Goal: Task Accomplishment & Management: Use online tool/utility

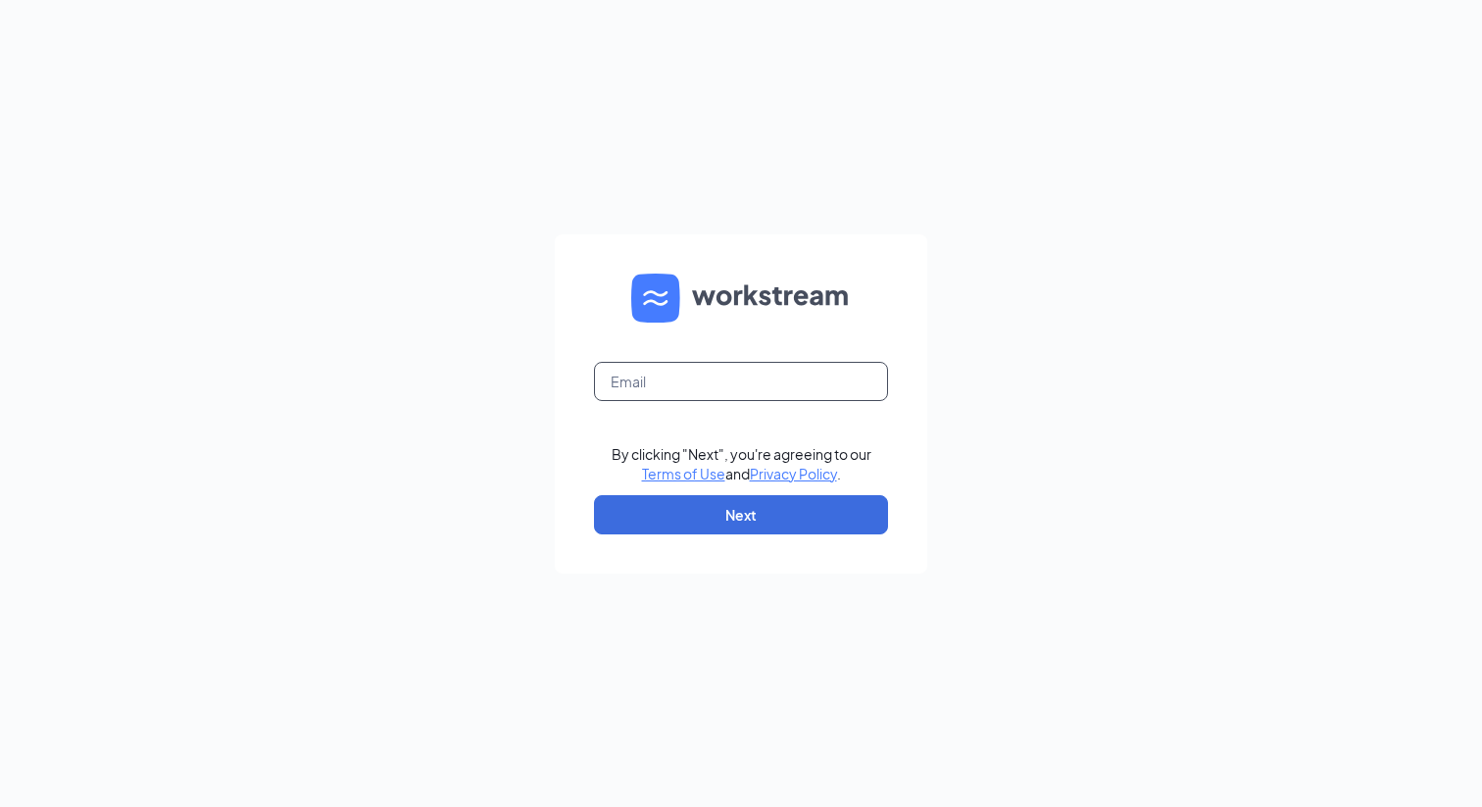
click at [706, 387] on input "text" at bounding box center [741, 381] width 294 height 39
type input "wenkang@workstream.is"
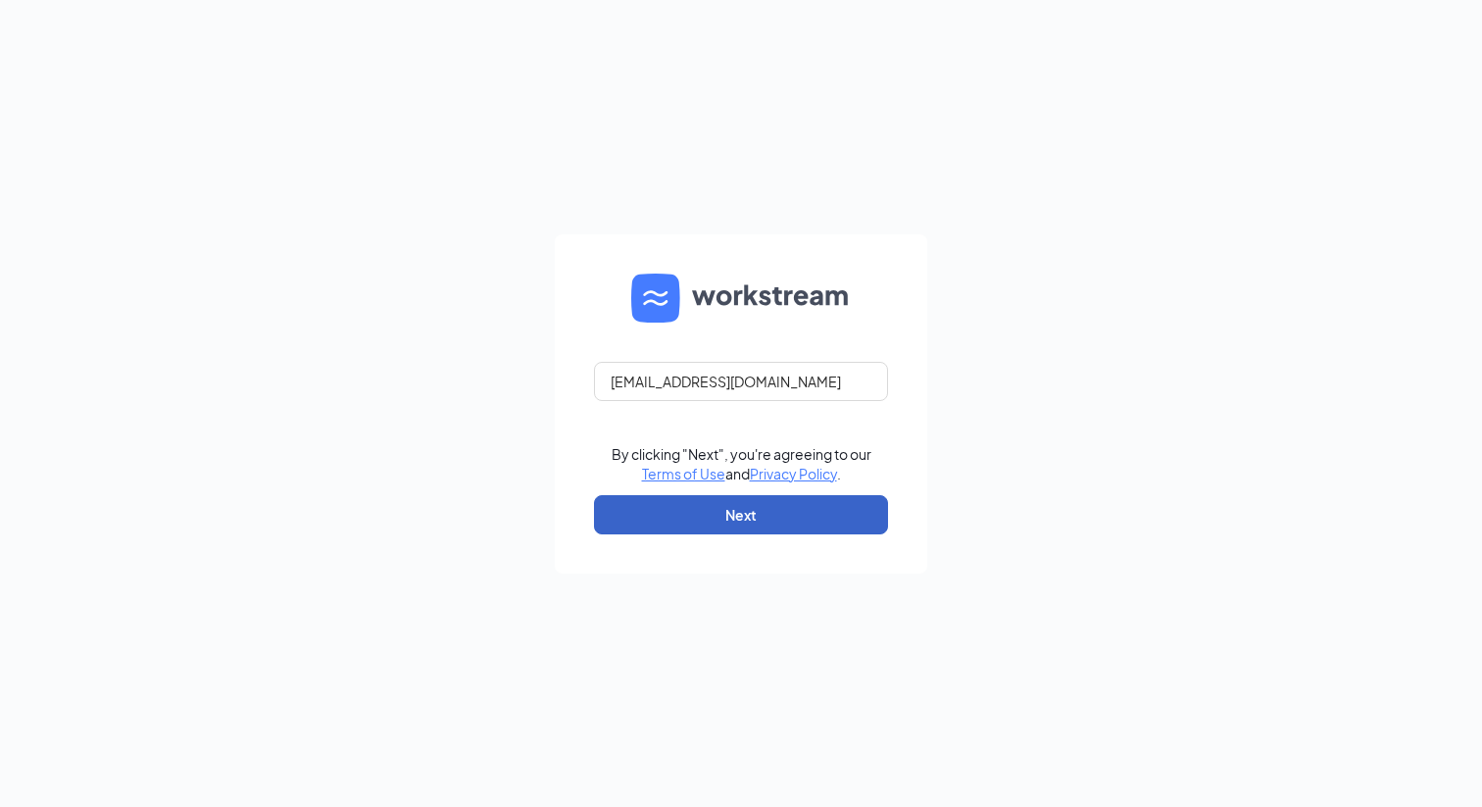
click at [729, 522] on button "Next" at bounding box center [741, 514] width 294 height 39
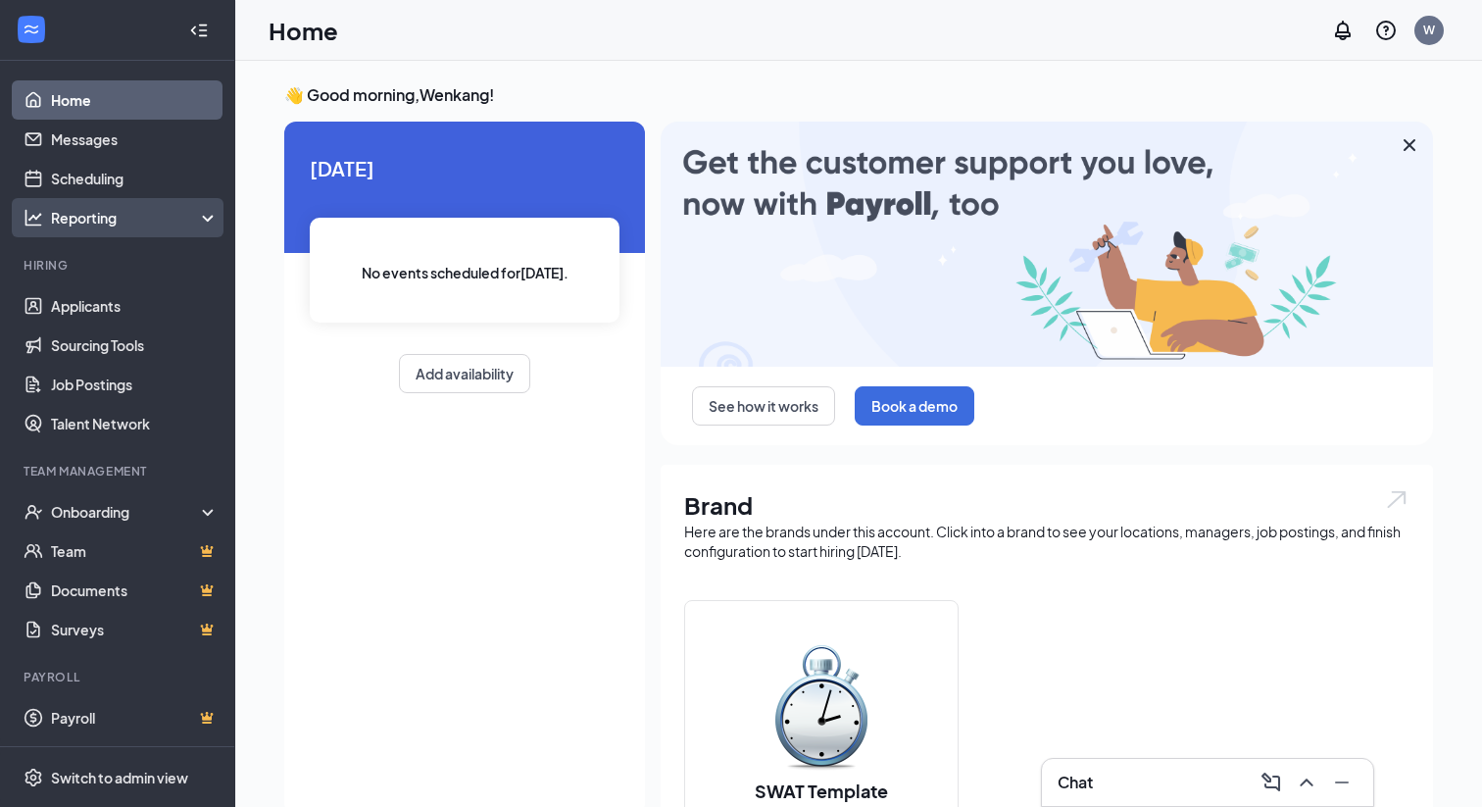
click at [133, 232] on div "Reporting" at bounding box center [117, 217] width 235 height 39
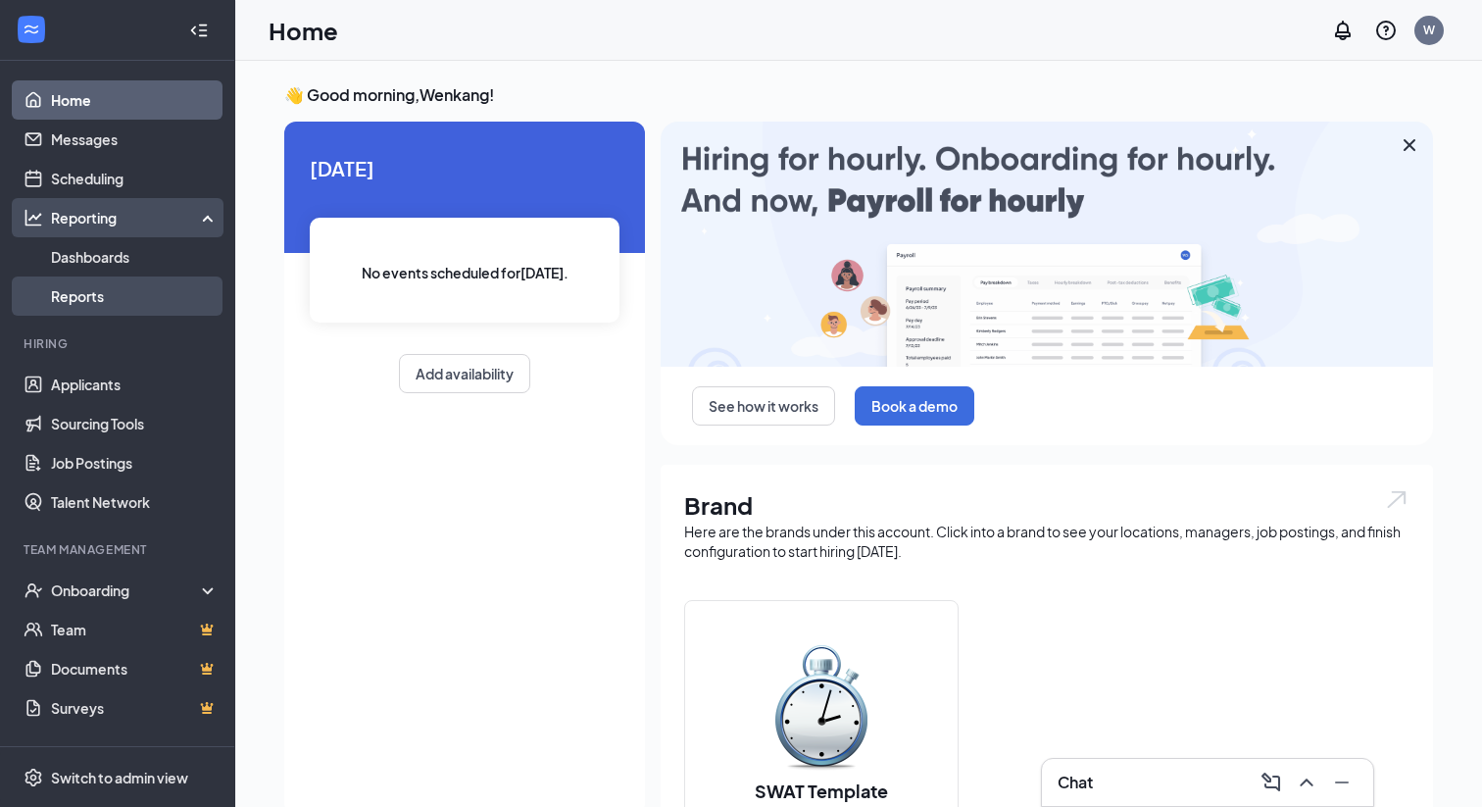
click at [112, 295] on link "Reports" at bounding box center [135, 295] width 168 height 39
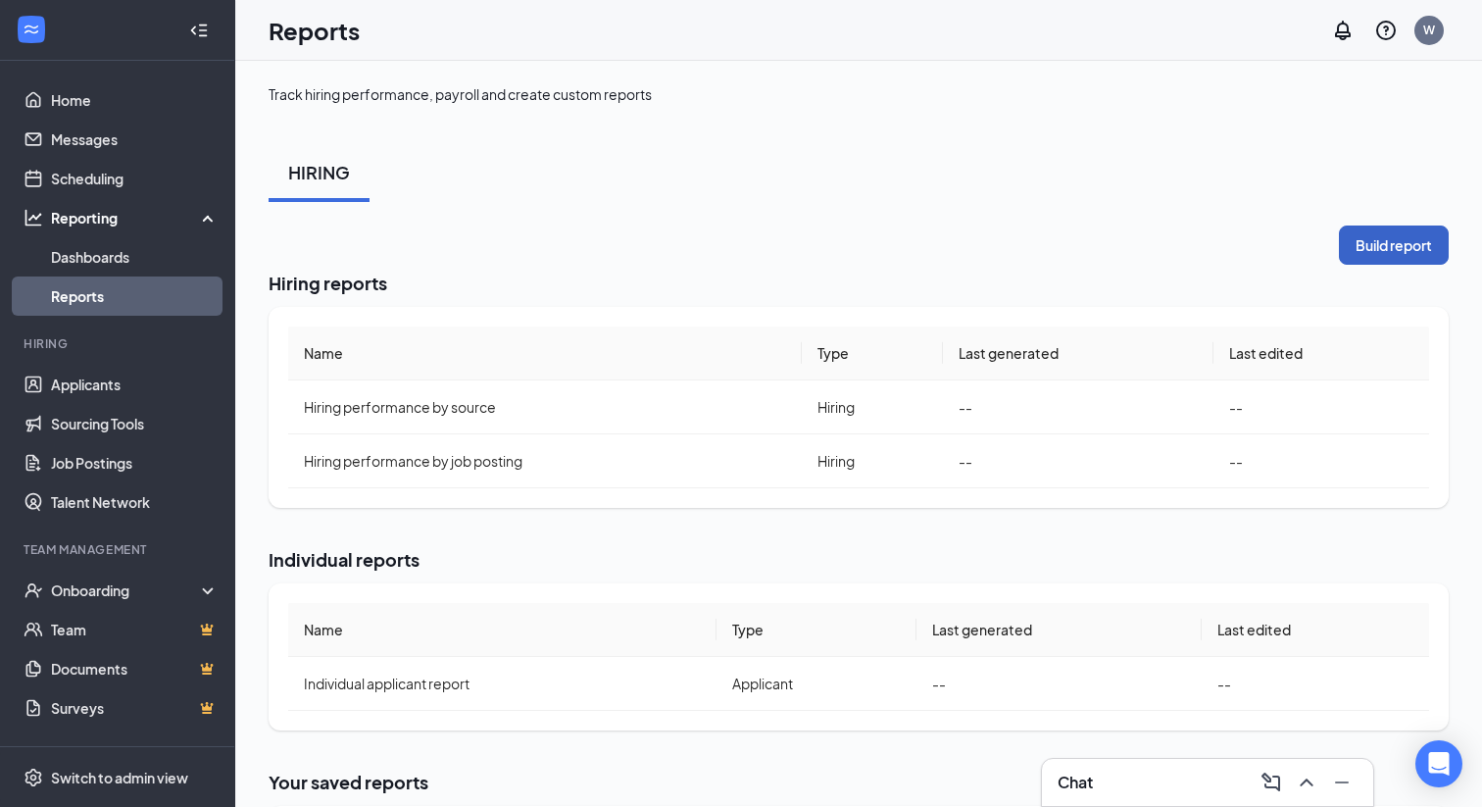
click at [1379, 242] on button "Build report" at bounding box center [1394, 244] width 110 height 39
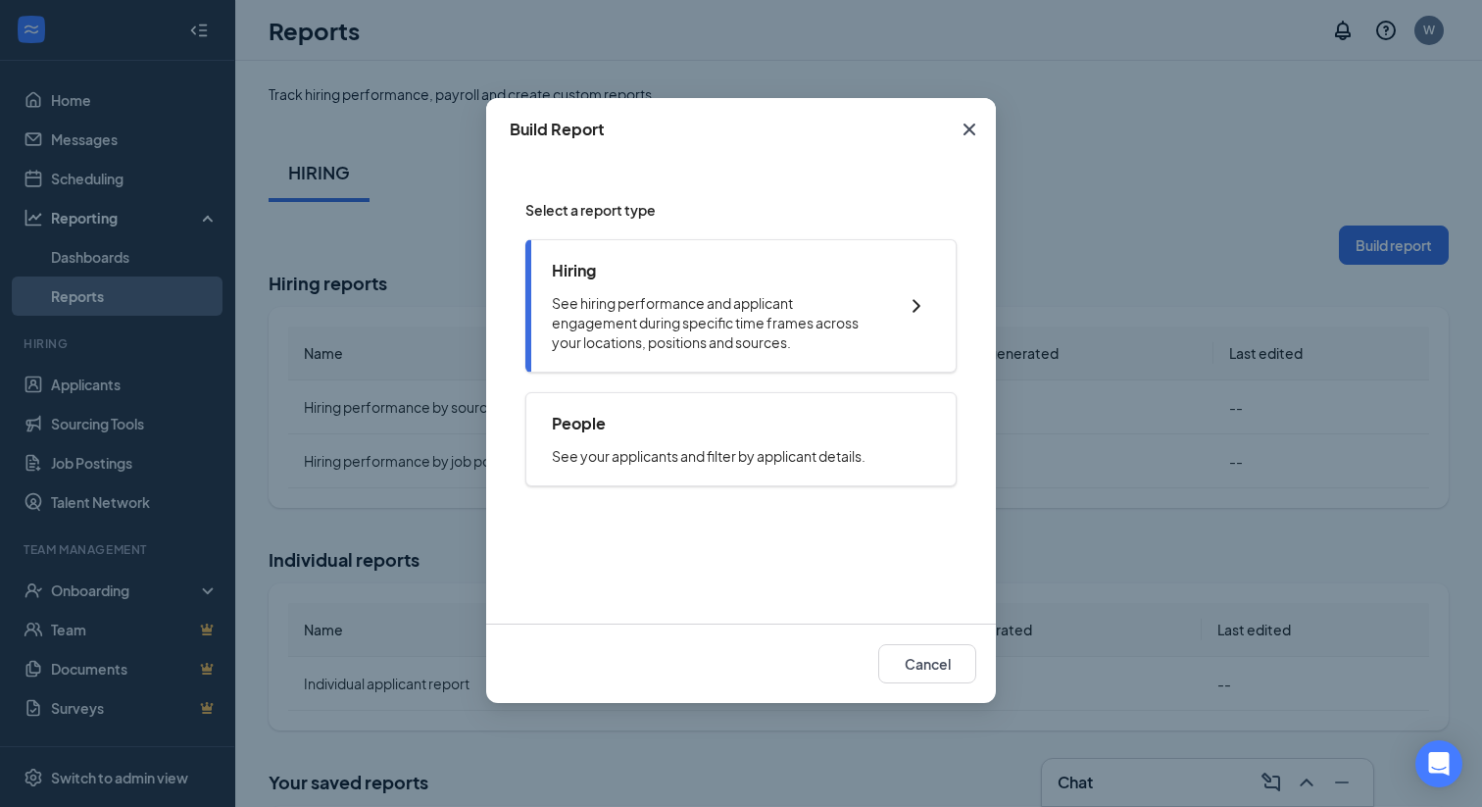
click at [784, 307] on p "See hiring performance and applicant engagement during specific time frames acr…" at bounding box center [714, 322] width 325 height 59
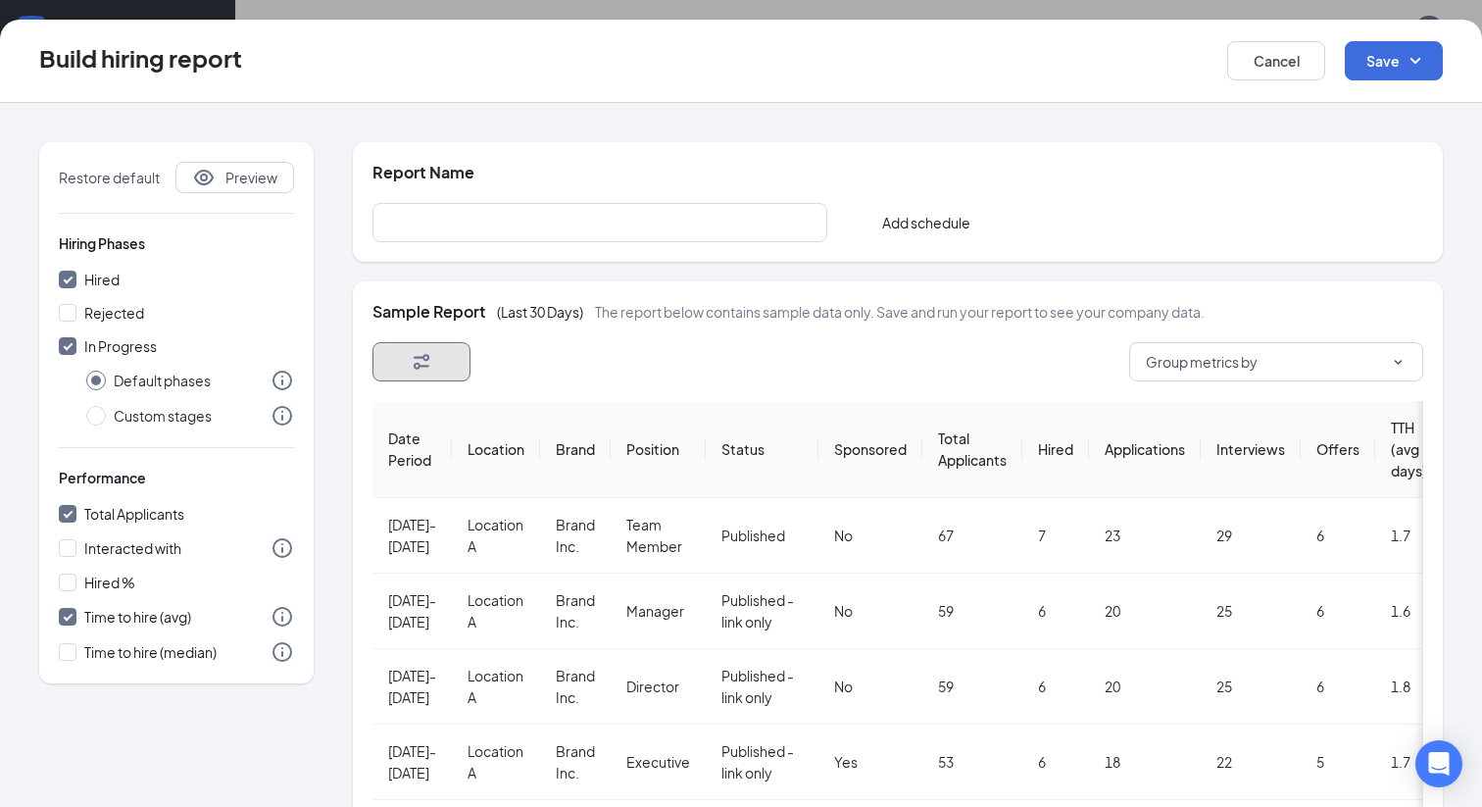
click at [409, 357] on button "button" at bounding box center [421, 361] width 98 height 39
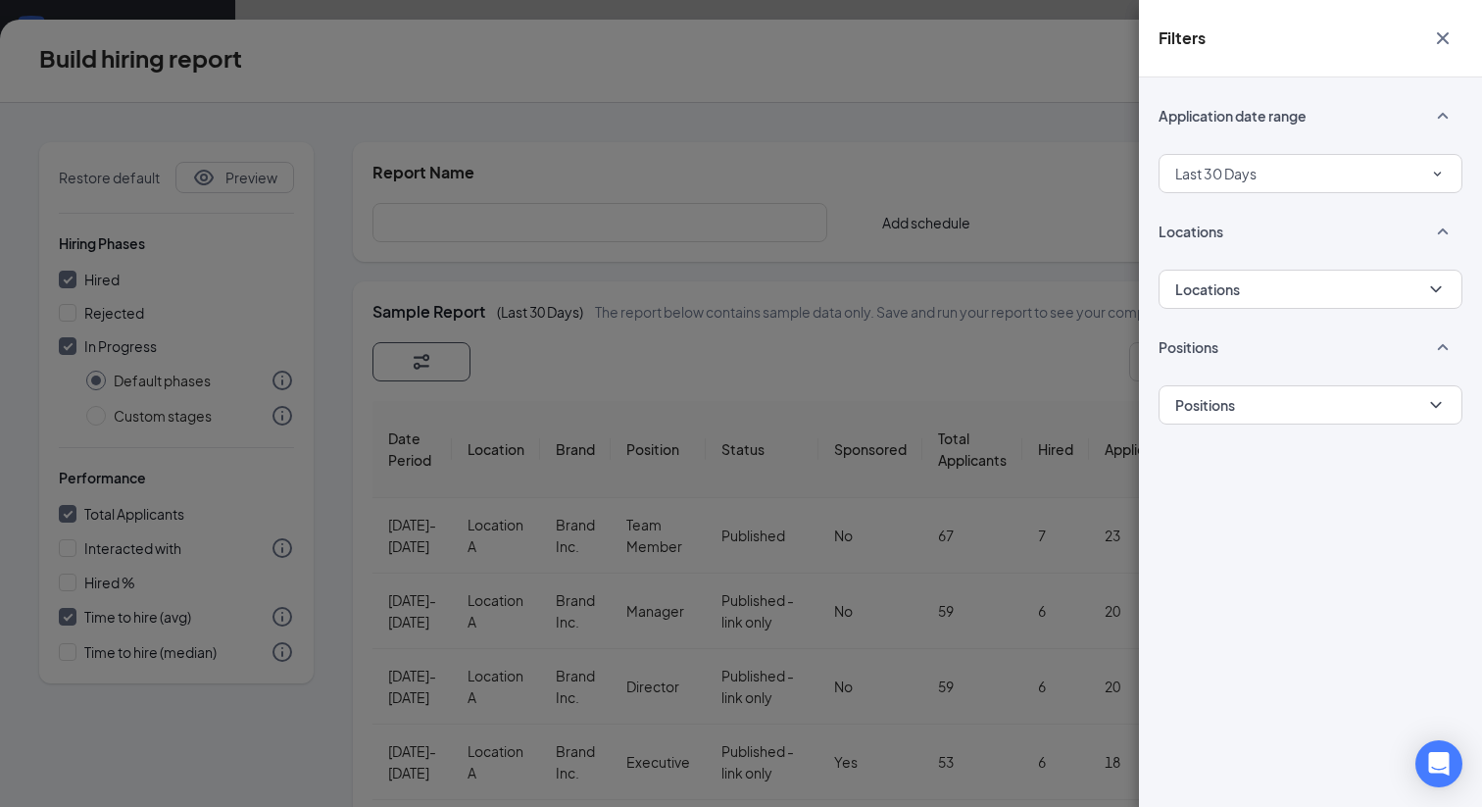
click at [963, 340] on div "Filters Application date range Last 30 Days Locations Locations Positions Posit…" at bounding box center [741, 403] width 1482 height 807
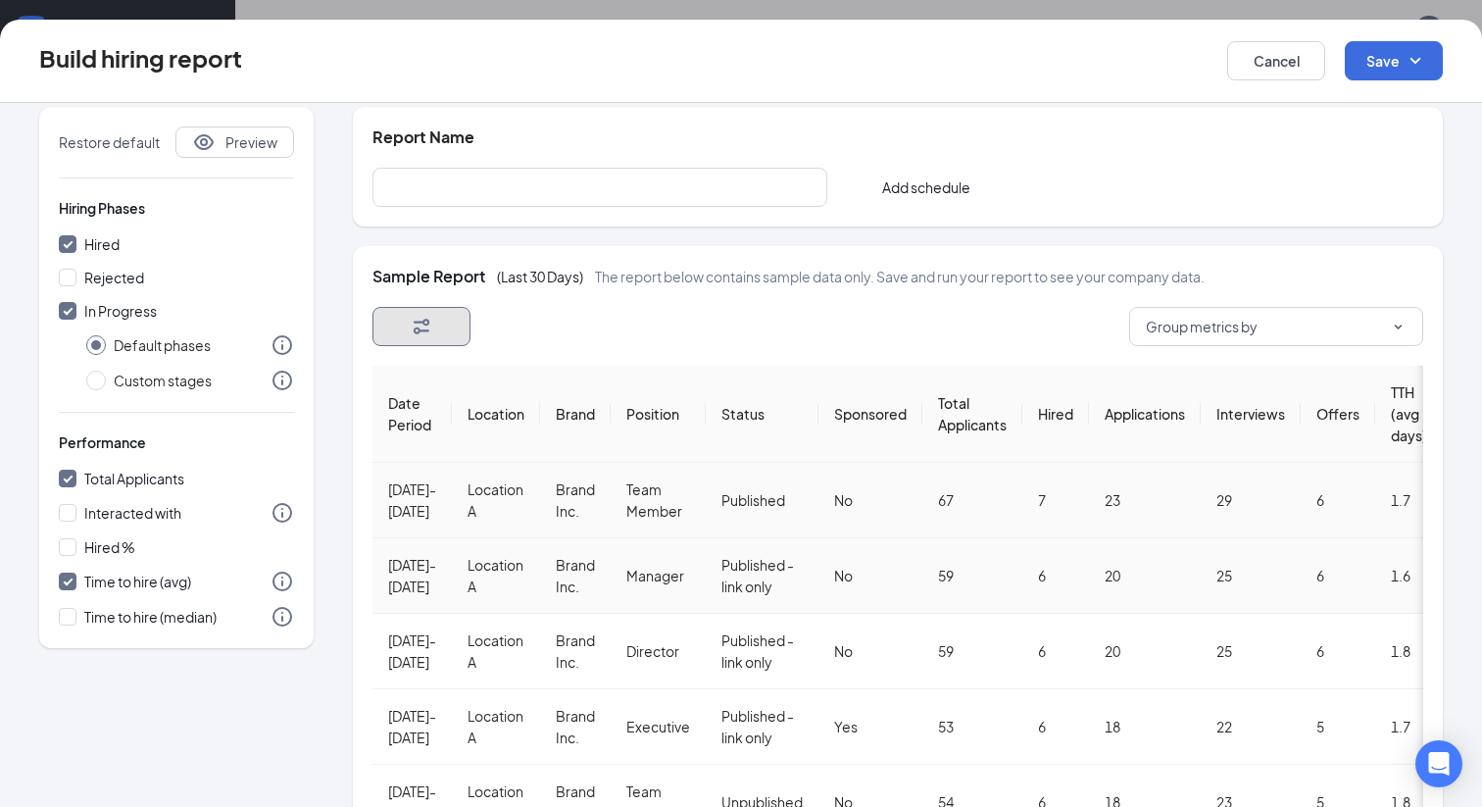
scroll to position [6, 0]
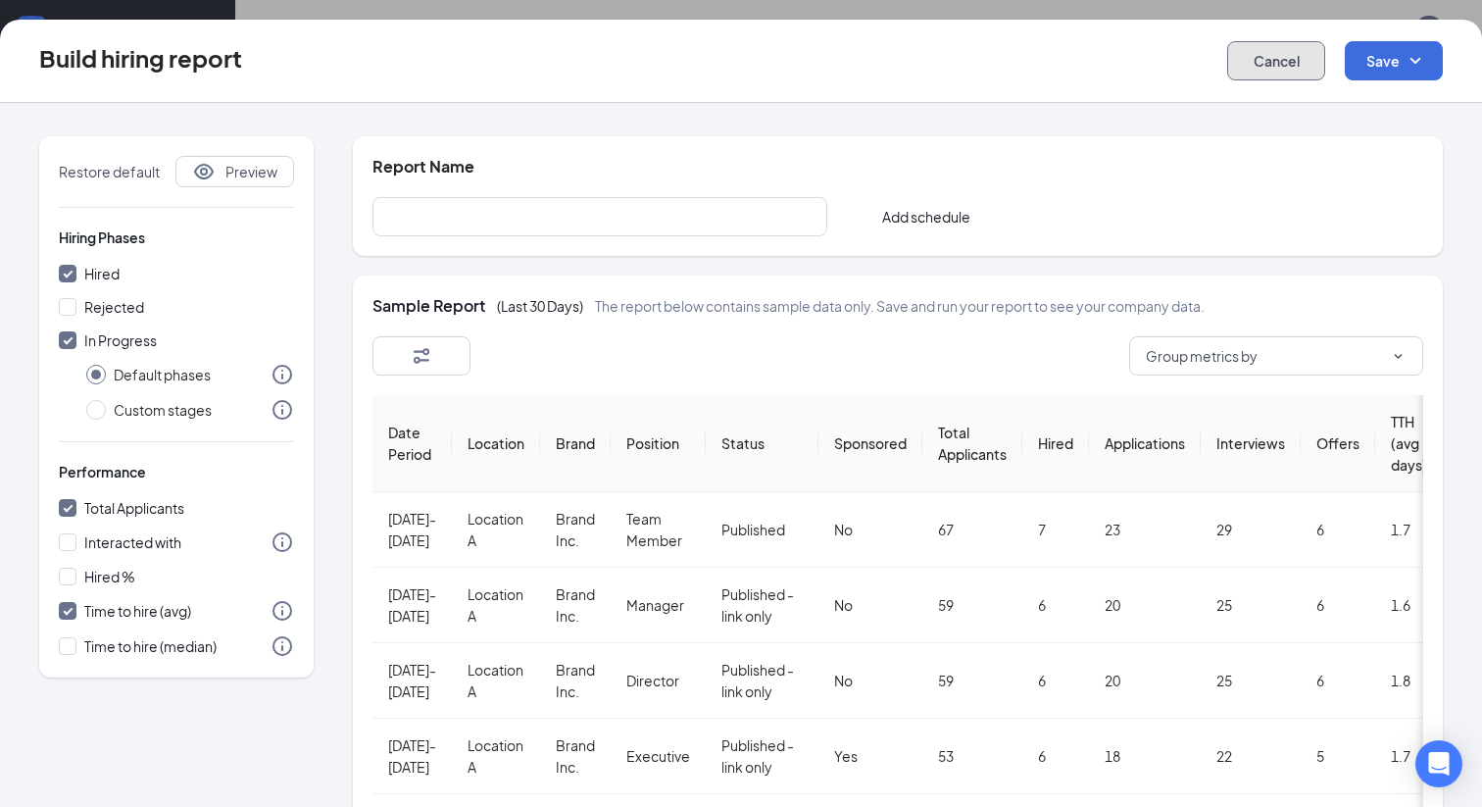
click at [1269, 57] on button "Cancel" at bounding box center [1276, 60] width 98 height 39
checkbox input "false"
radio input "false"
checkbox input "false"
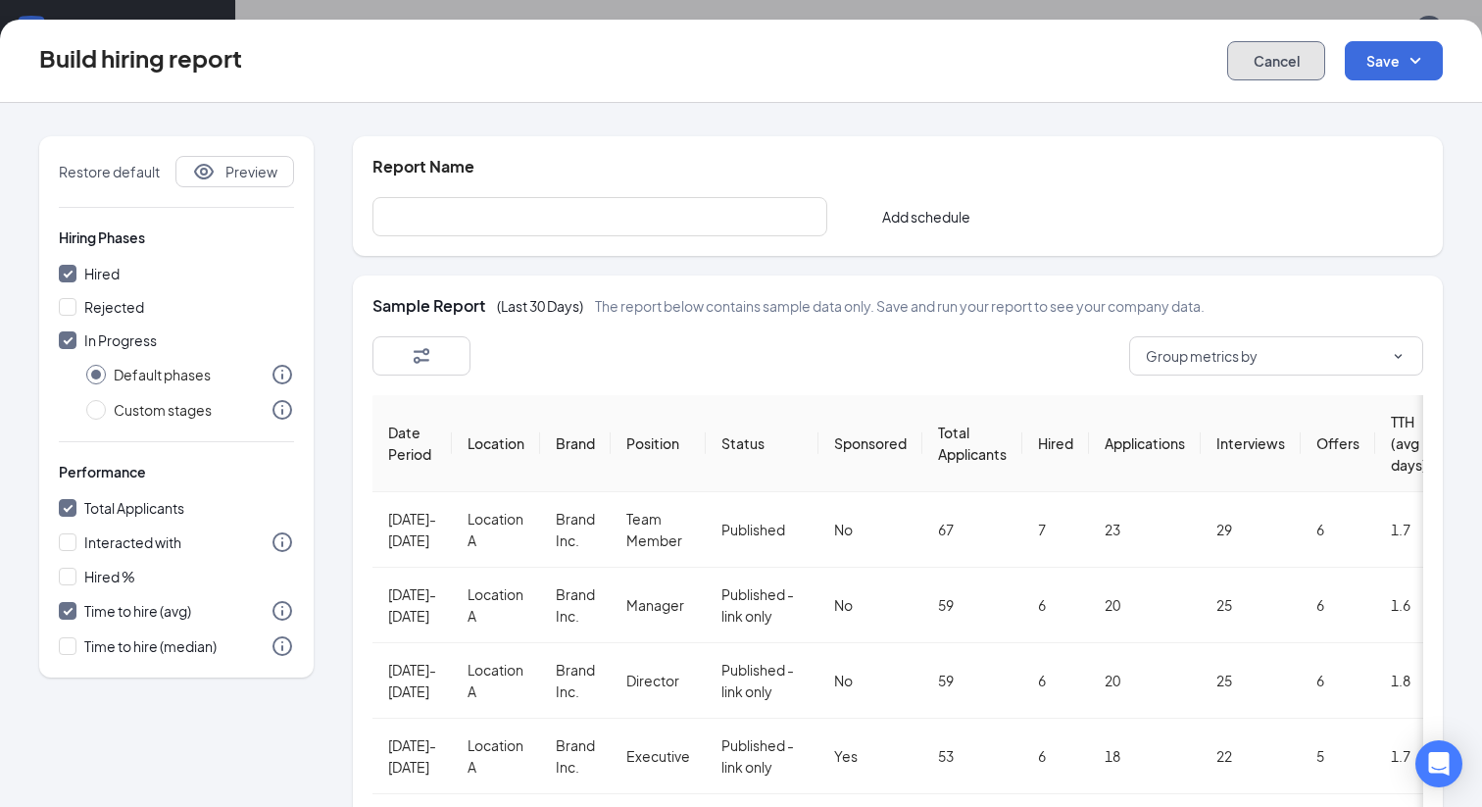
checkbox input "false"
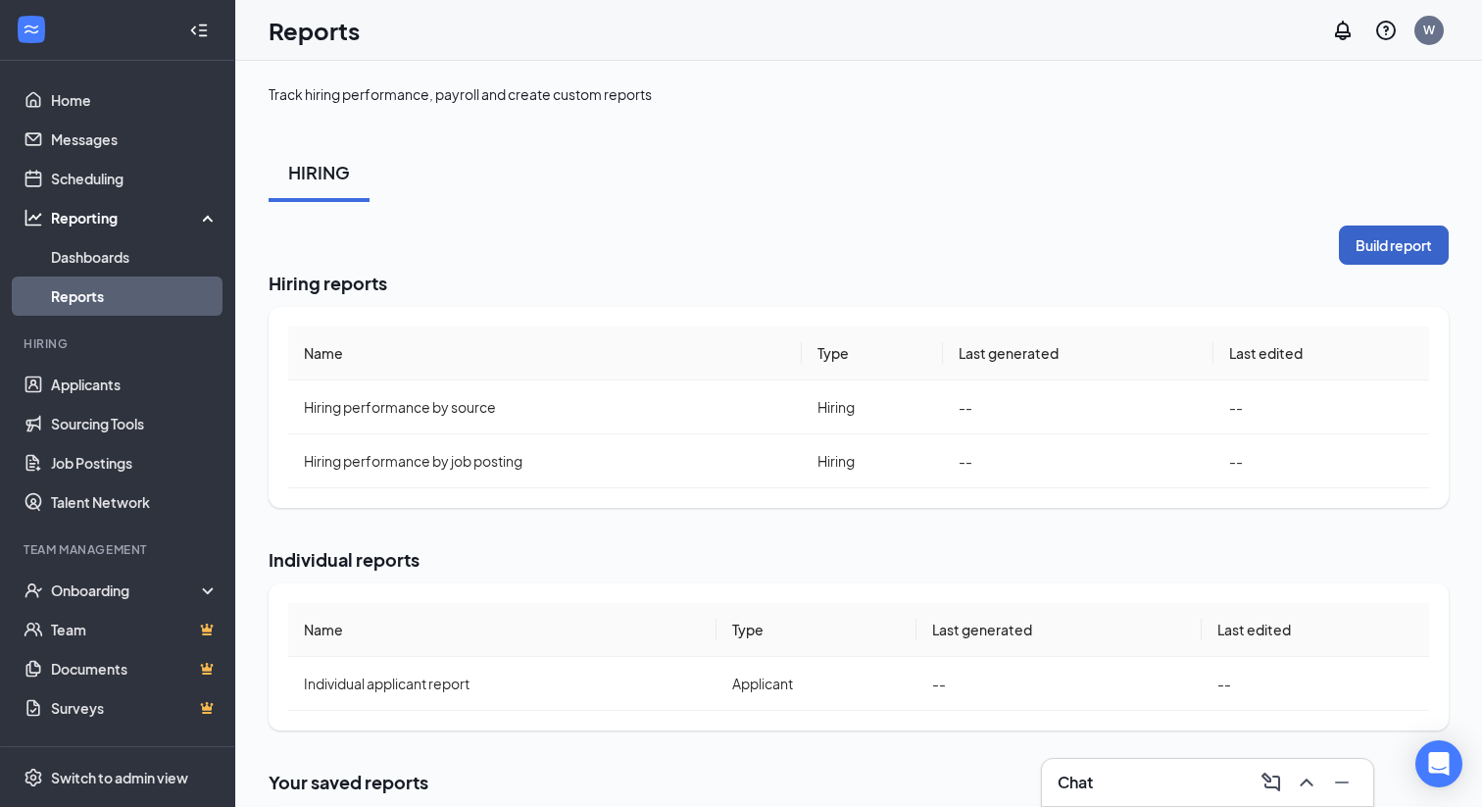
click at [1396, 247] on button "Build report" at bounding box center [1394, 244] width 110 height 39
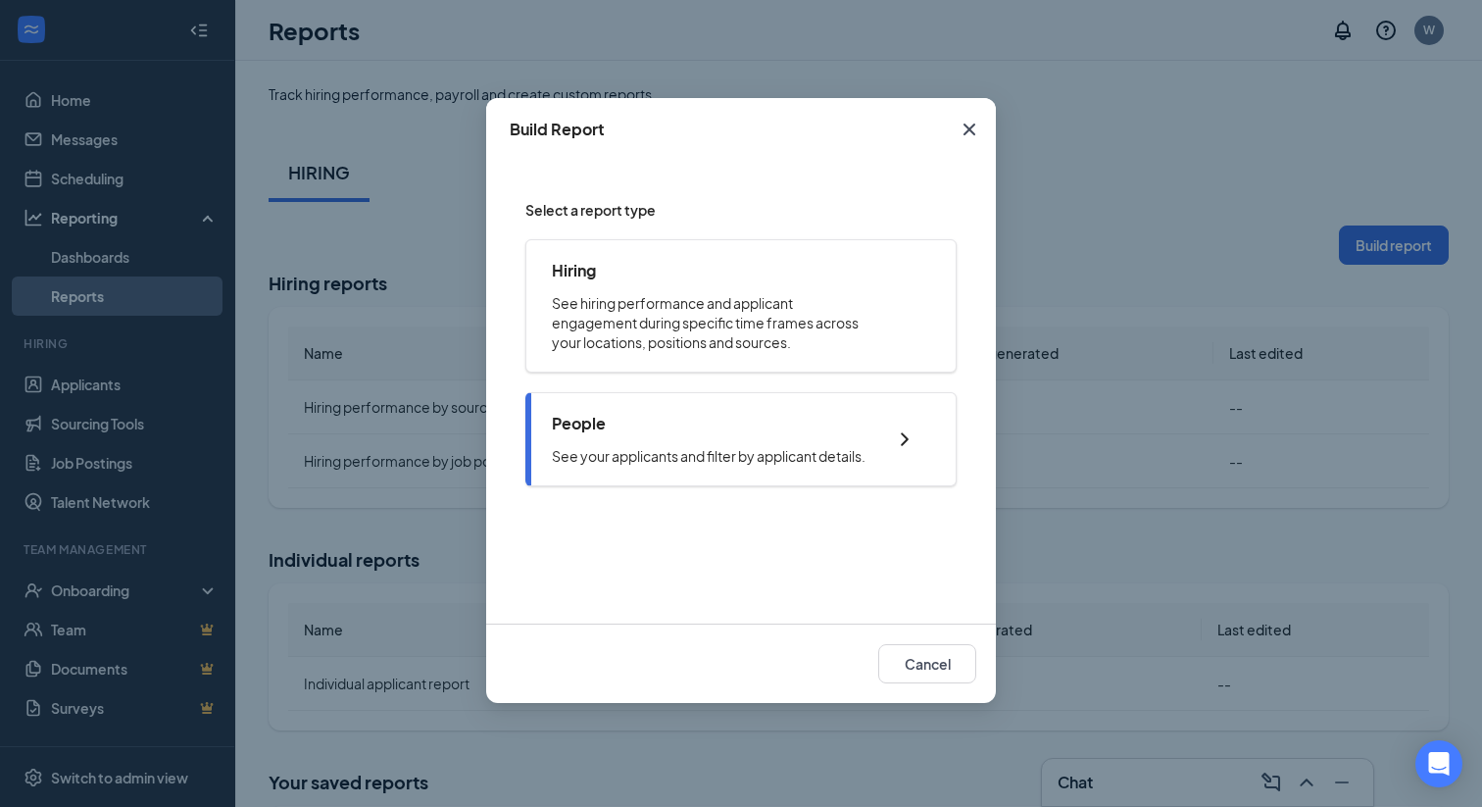
click at [737, 445] on div "People See your applicants and filter by applicant details." at bounding box center [709, 439] width 314 height 53
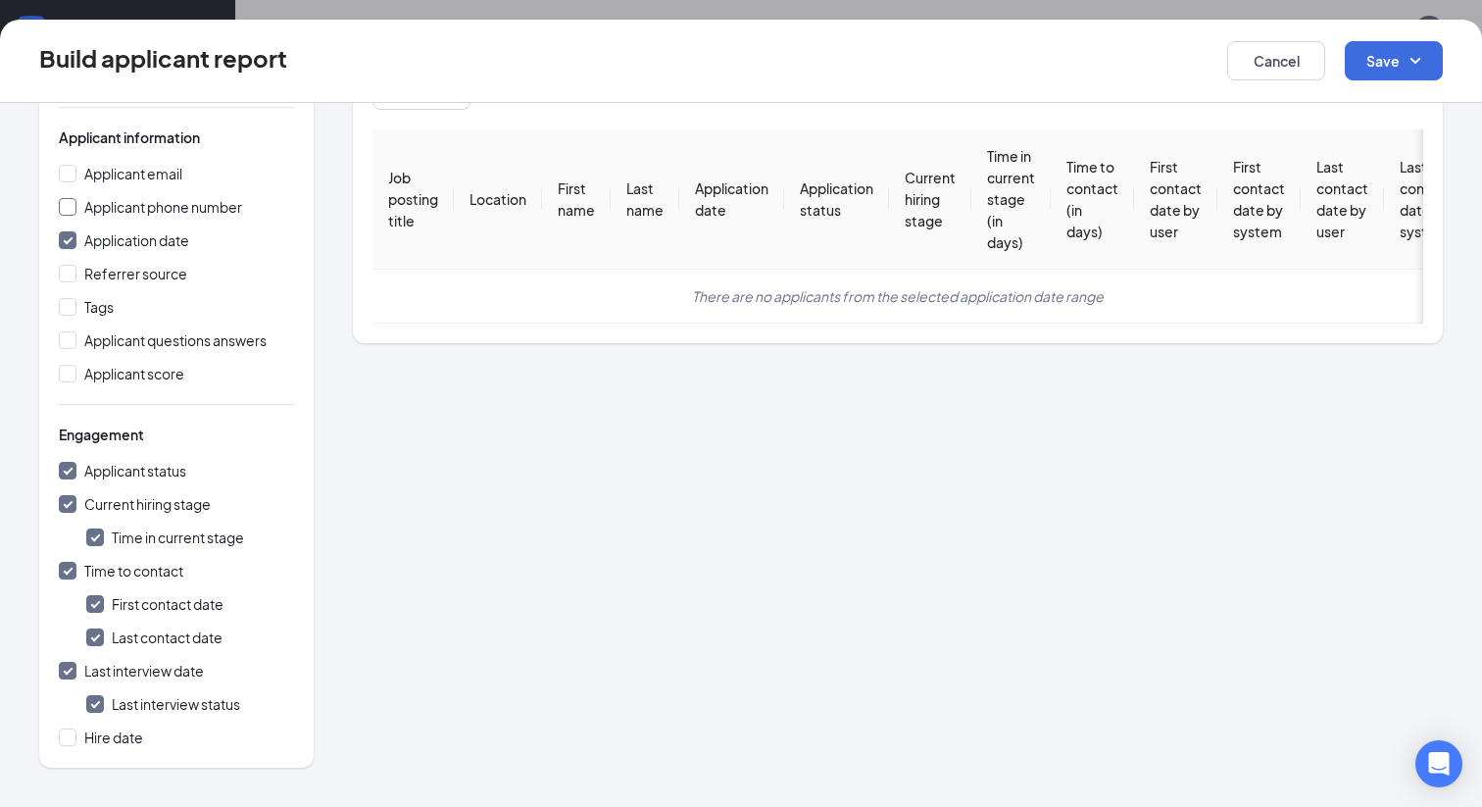
scroll to position [41, 0]
